Goal: Task Accomplishment & Management: Use online tool/utility

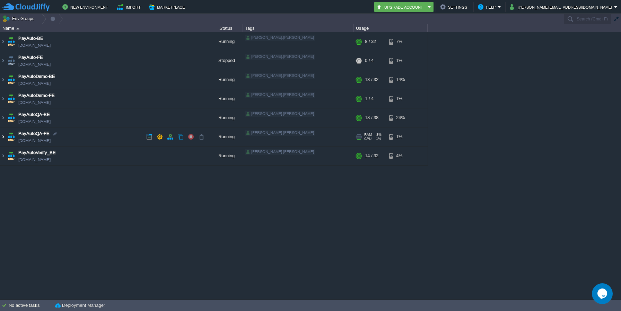
click at [2, 138] on img at bounding box center [3, 137] width 6 height 19
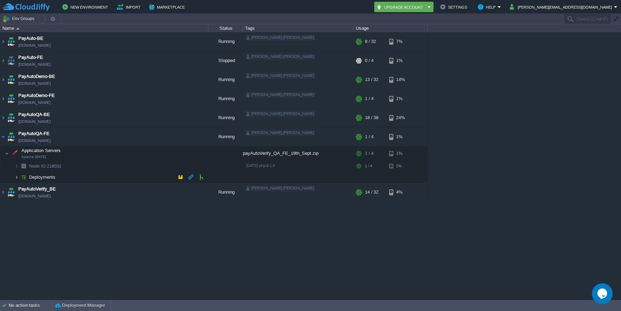
click at [15, 176] on img at bounding box center [17, 177] width 4 height 11
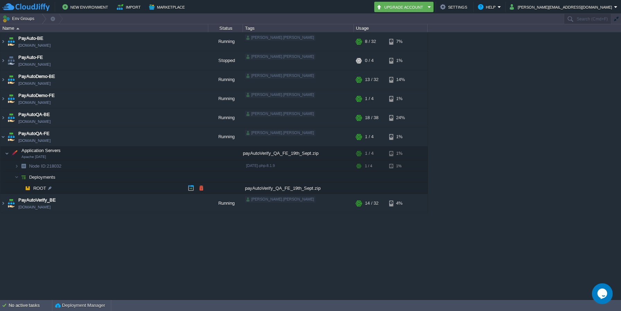
click at [260, 188] on div "payAutoVerify_QA_FE_19th_Sept.zip" at bounding box center [298, 188] width 111 height 11
drag, startPoint x: 311, startPoint y: 188, endPoint x: 245, endPoint y: 191, distance: 65.9
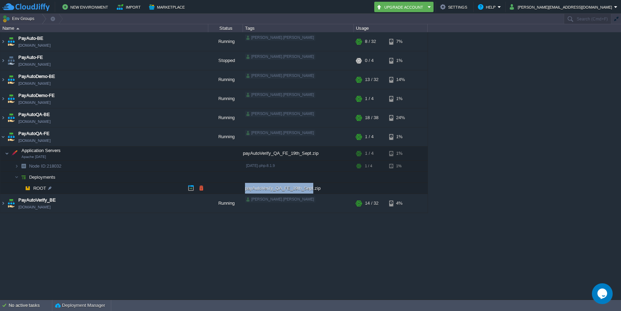
click at [245, 191] on div "payAutoVerify_QA_FE_19th_Sept.zip" at bounding box center [298, 188] width 111 height 11
click at [164, 245] on div "PayAuto-BE [DOMAIN_NAME] Running [PERSON_NAME].[PERSON_NAME] + Add to Env Group…" at bounding box center [310, 165] width 621 height 267
click at [196, 229] on div "PayAuto-BE [DOMAIN_NAME] Running [PERSON_NAME].[PERSON_NAME] + Add to Env Group…" at bounding box center [310, 165] width 621 height 267
click at [202, 189] on button "button" at bounding box center [201, 188] width 6 height 6
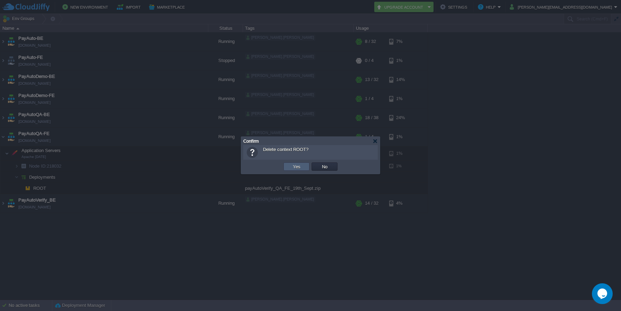
click at [302, 170] on td "Yes" at bounding box center [296, 167] width 26 height 8
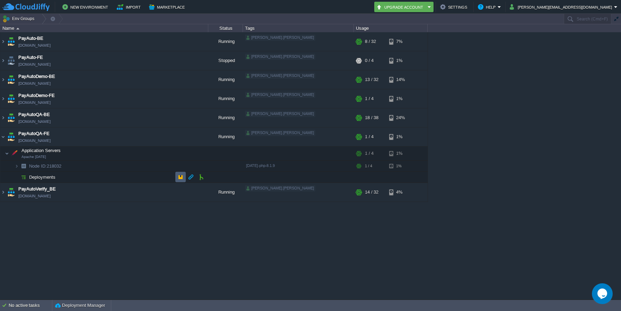
click at [180, 176] on button "button" at bounding box center [180, 177] width 6 height 6
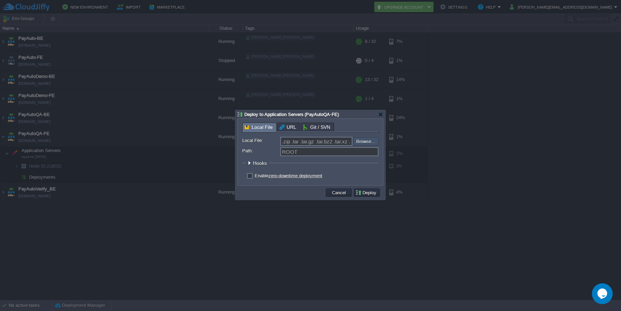
click at [367, 142] on input "file" at bounding box center [335, 141] width 88 height 8
type input "C:\fakepath\payAutoVerify_QA_FE_19th_Sept.zip"
type input "payAutoVerify_QA_FE_19th_Sept.zip"
click at [368, 192] on button "Deploy" at bounding box center [366, 193] width 23 height 6
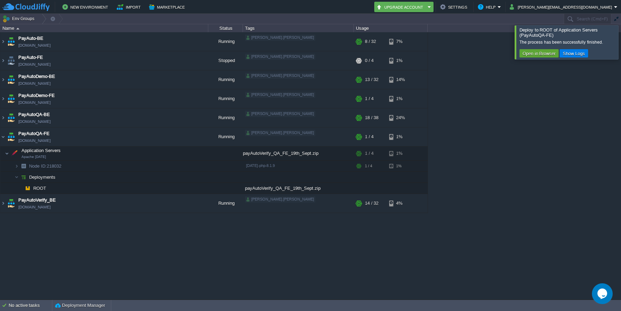
click at [621, 39] on div at bounding box center [629, 42] width 0 height 34
